Goal: Transaction & Acquisition: Purchase product/service

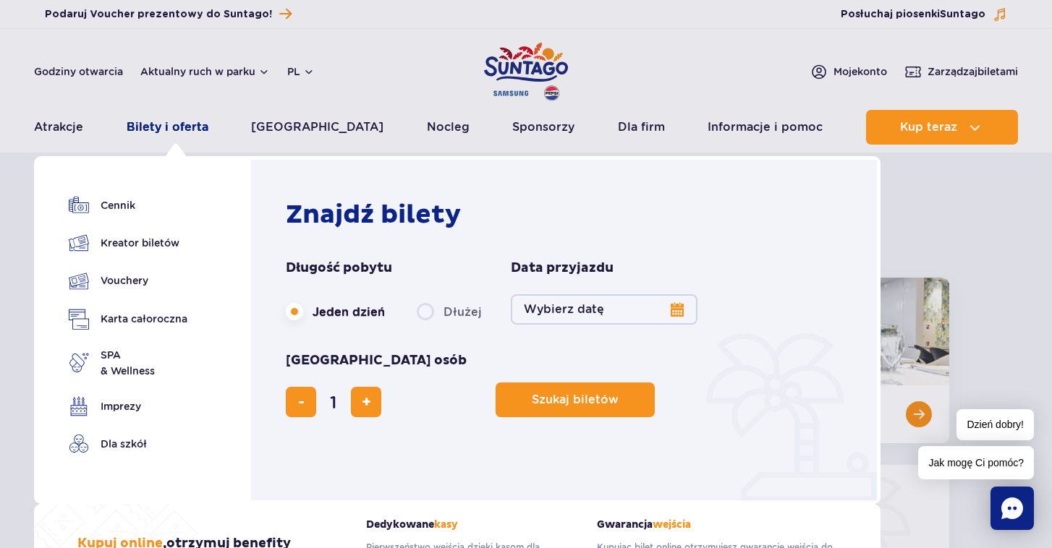
click at [155, 125] on link "Bilety i oferta" at bounding box center [168, 127] width 82 height 35
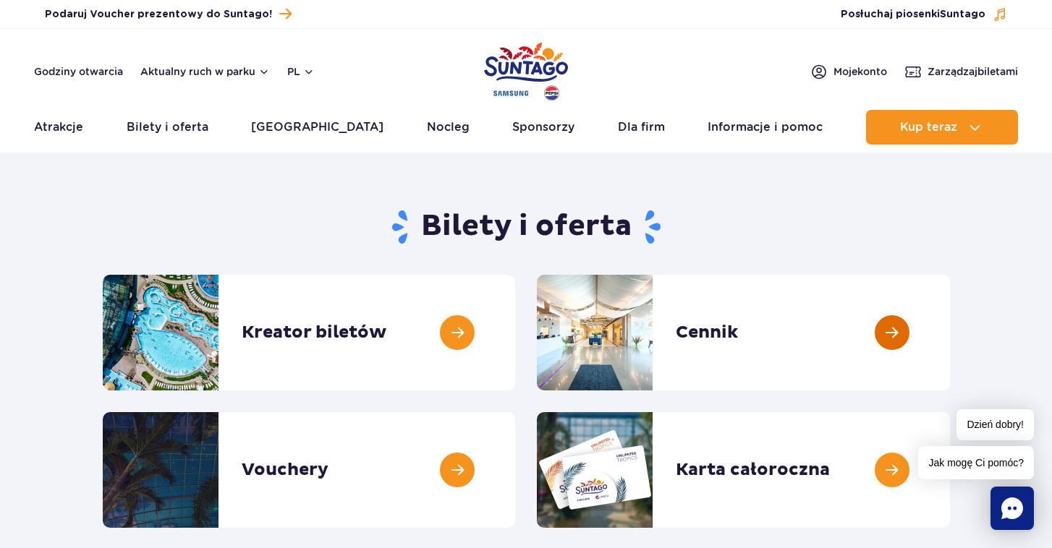
click at [950, 354] on link at bounding box center [950, 333] width 0 height 116
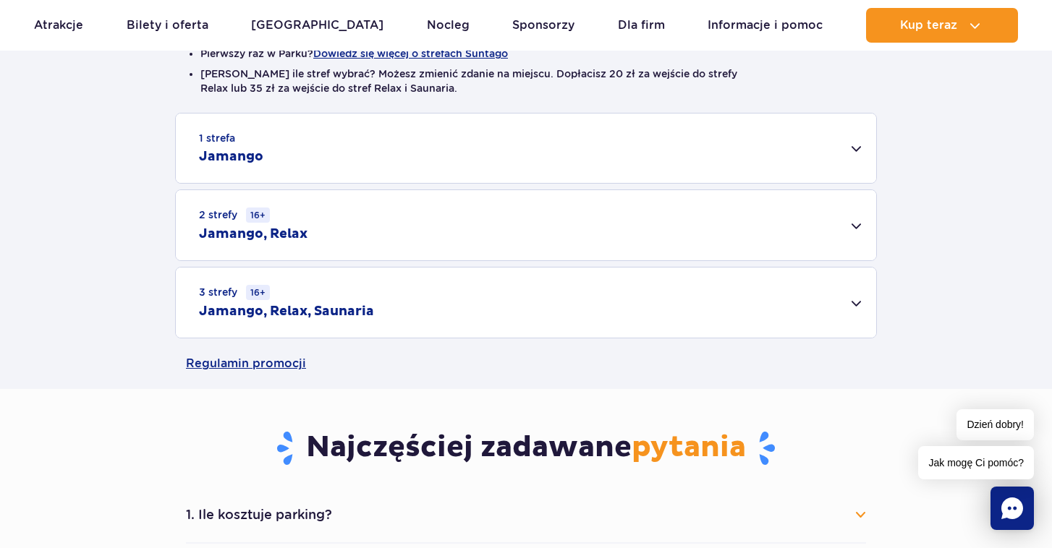
scroll to position [430, 0]
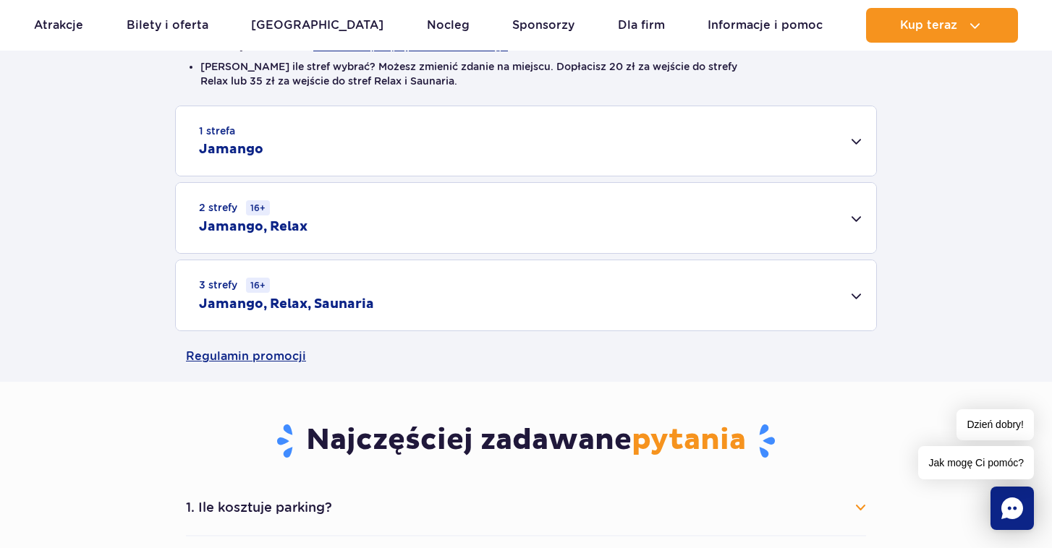
click at [360, 231] on div "2 strefy 16+ Jamango, Relax" at bounding box center [526, 218] width 700 height 70
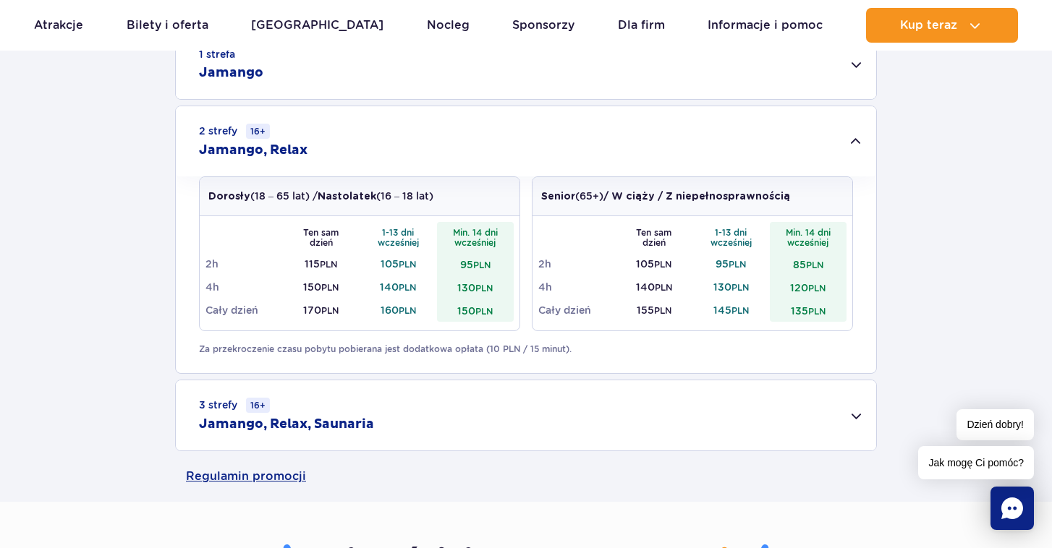
scroll to position [510, 0]
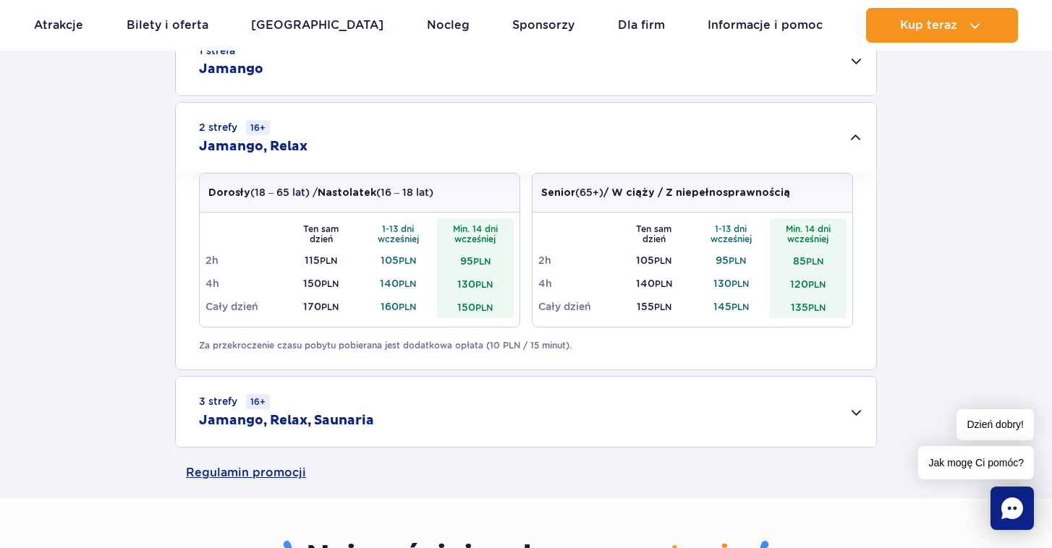
click at [368, 439] on div "3 strefy 16+ Jamango, Relax, Saunaria" at bounding box center [526, 412] width 700 height 70
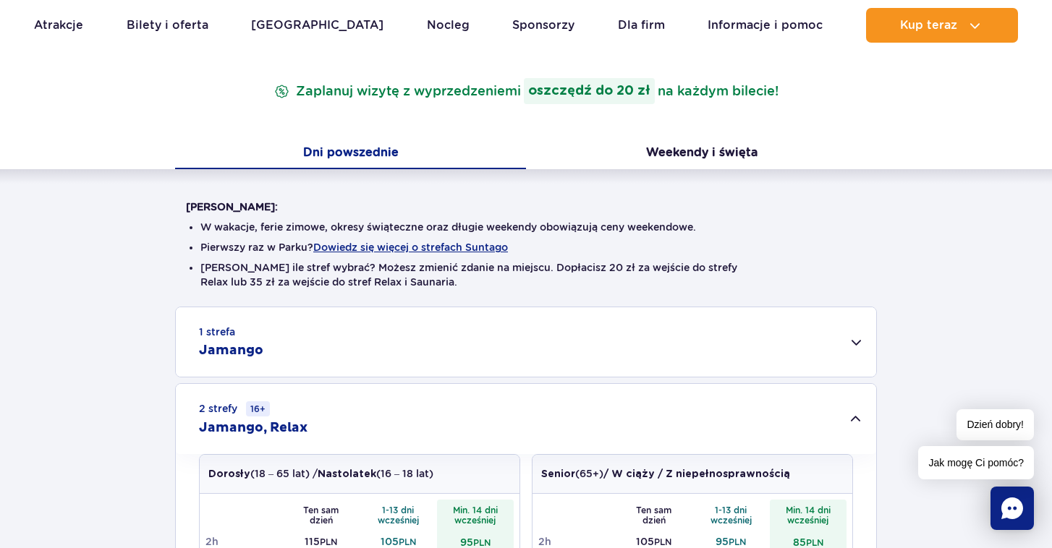
scroll to position [226, 0]
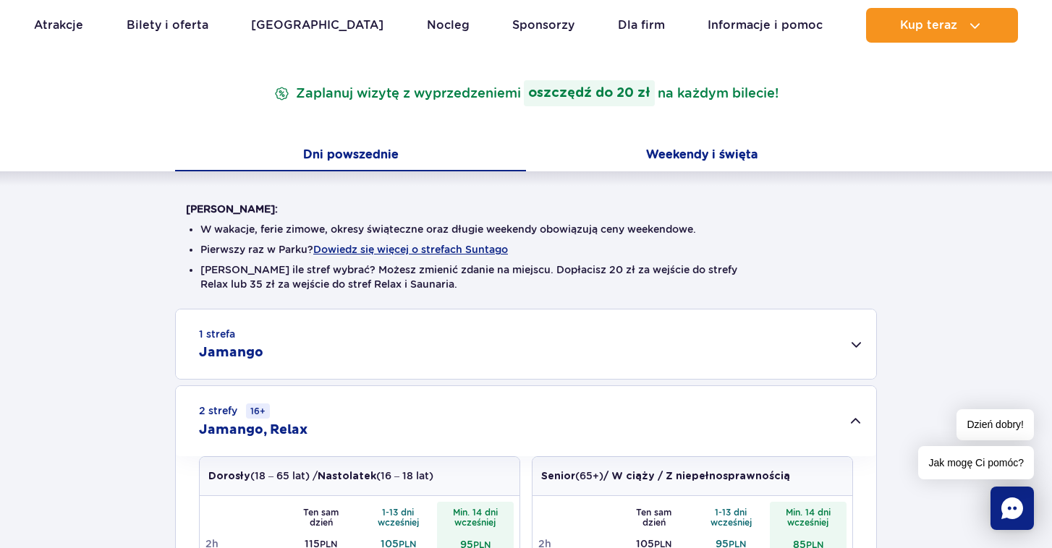
click at [696, 153] on button "Weekendy i święta" at bounding box center [701, 156] width 351 height 30
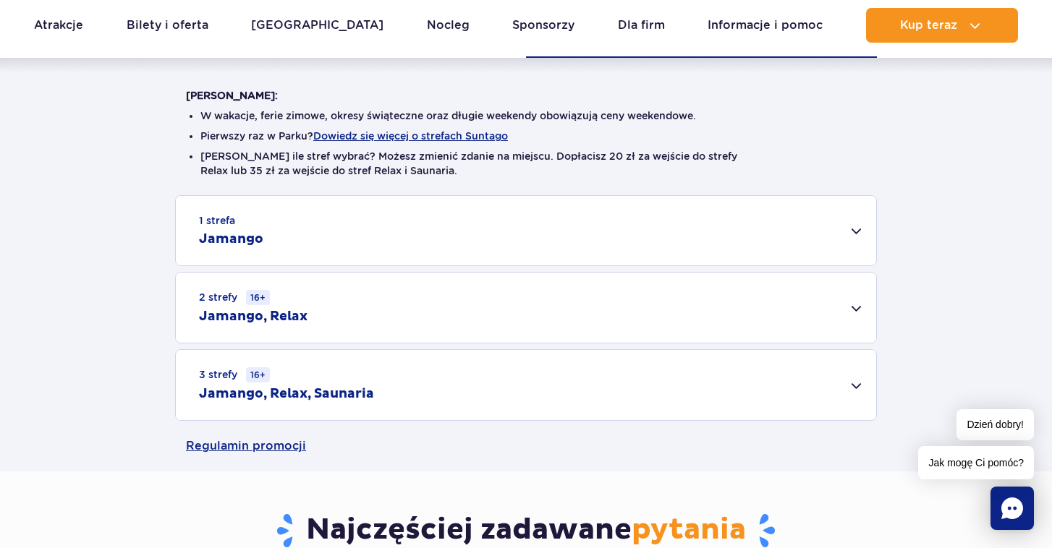
scroll to position [345, 0]
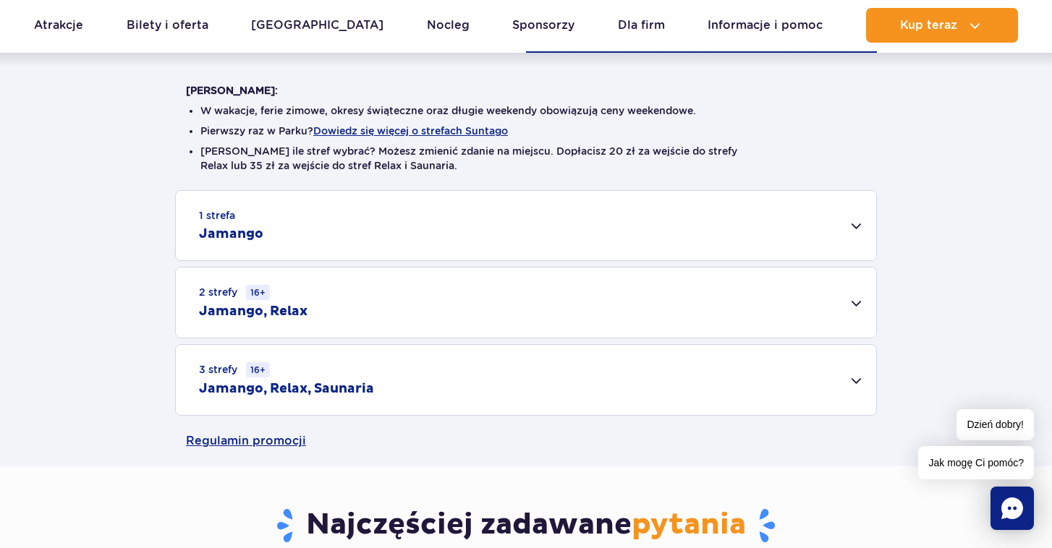
click at [221, 392] on h2 "Jamango, Relax, Saunaria" at bounding box center [286, 388] width 175 height 17
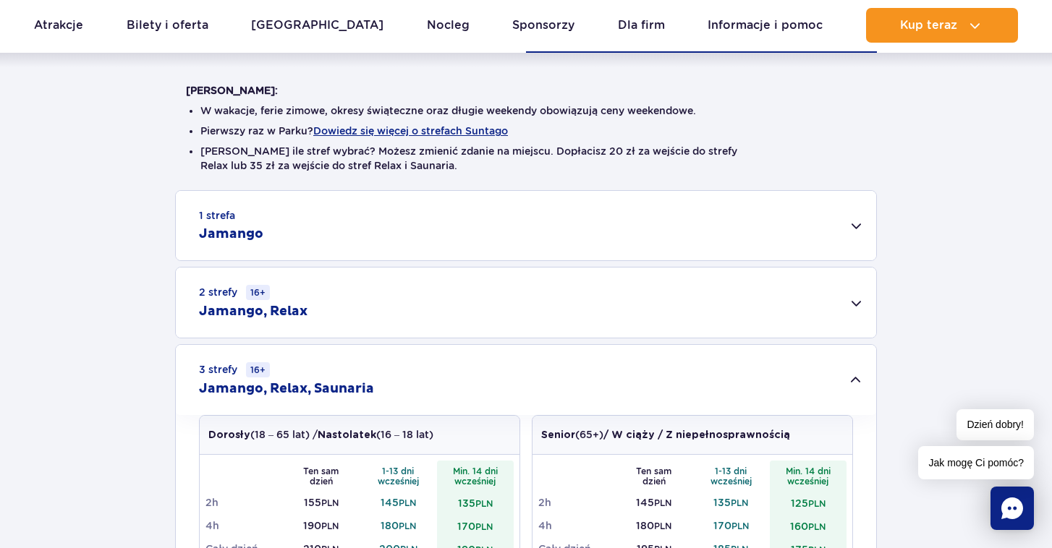
click at [234, 320] on h2 "Jamango, Relax" at bounding box center [253, 311] width 109 height 17
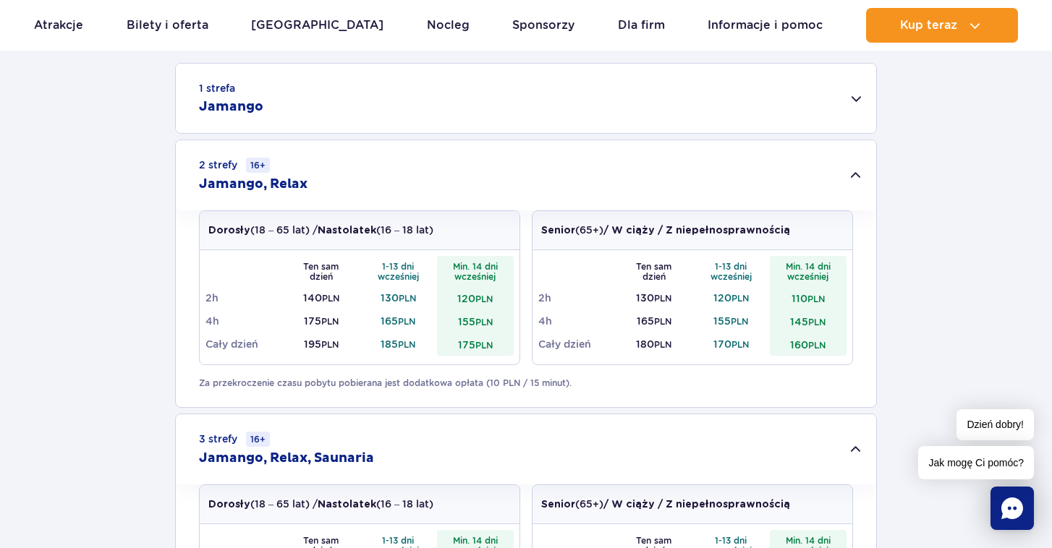
scroll to position [512, 0]
